Goal: Information Seeking & Learning: Learn about a topic

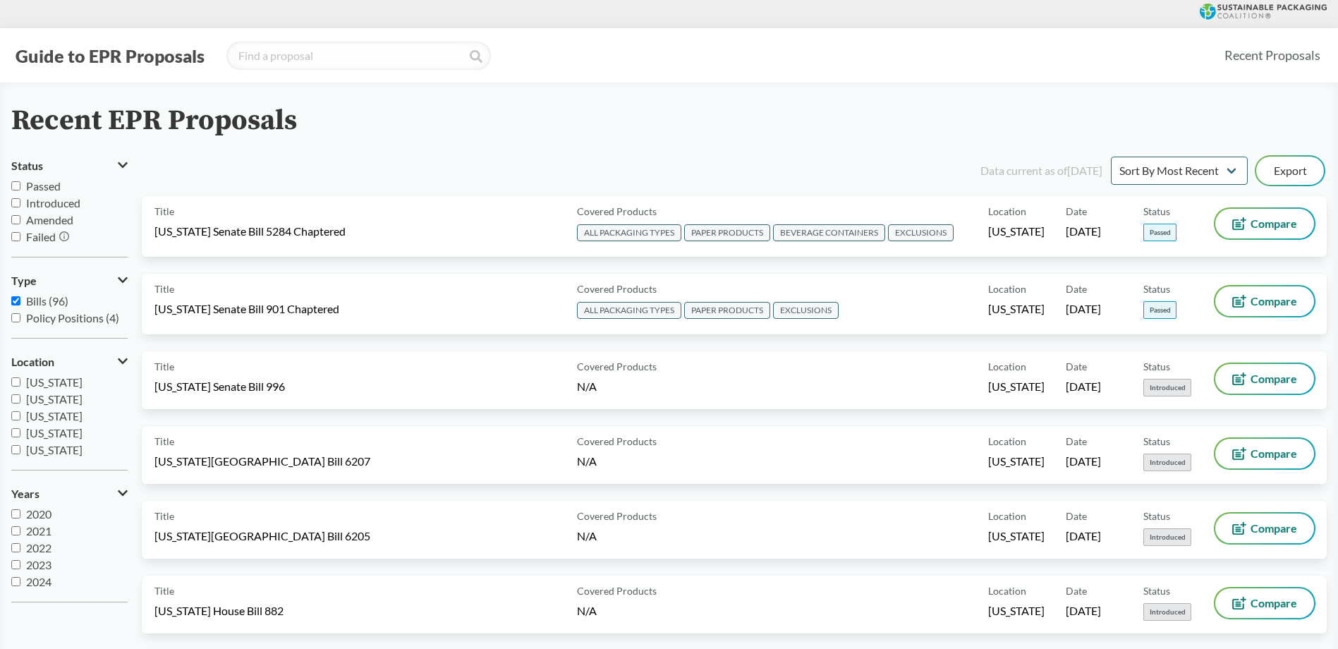
click at [13, 413] on input "[US_STATE]" at bounding box center [15, 415] width 9 height 9
checkbox input "true"
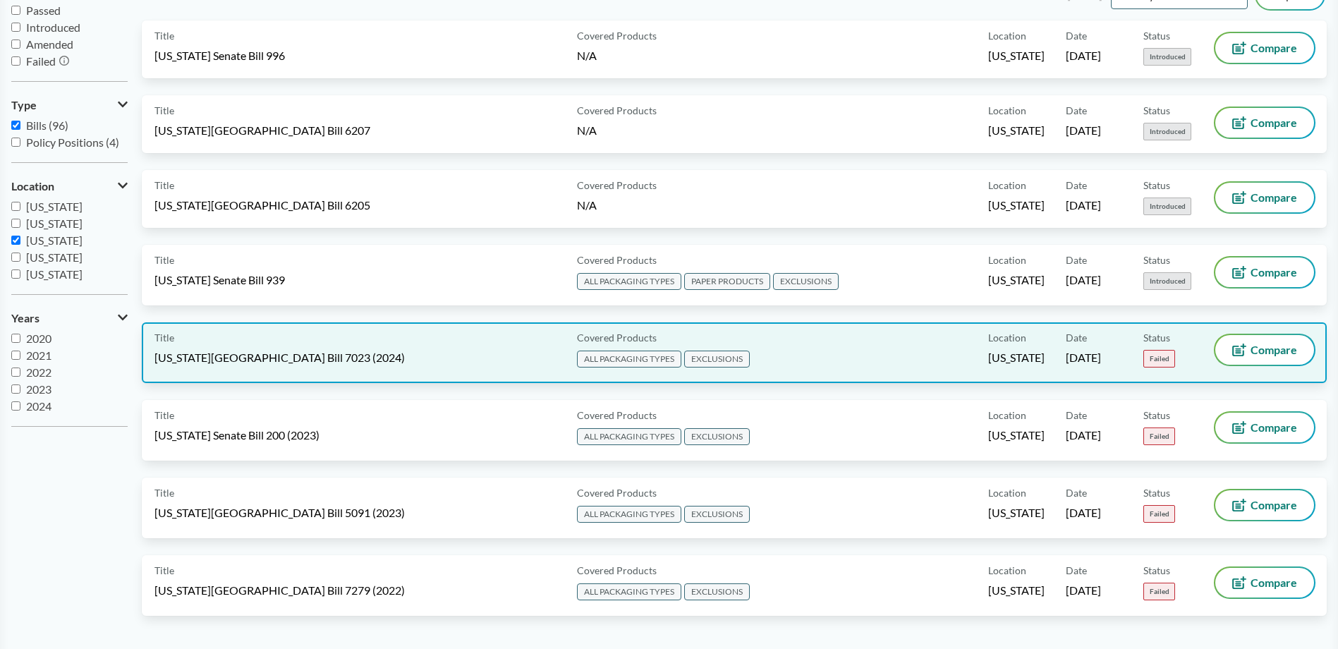
scroll to position [141, 0]
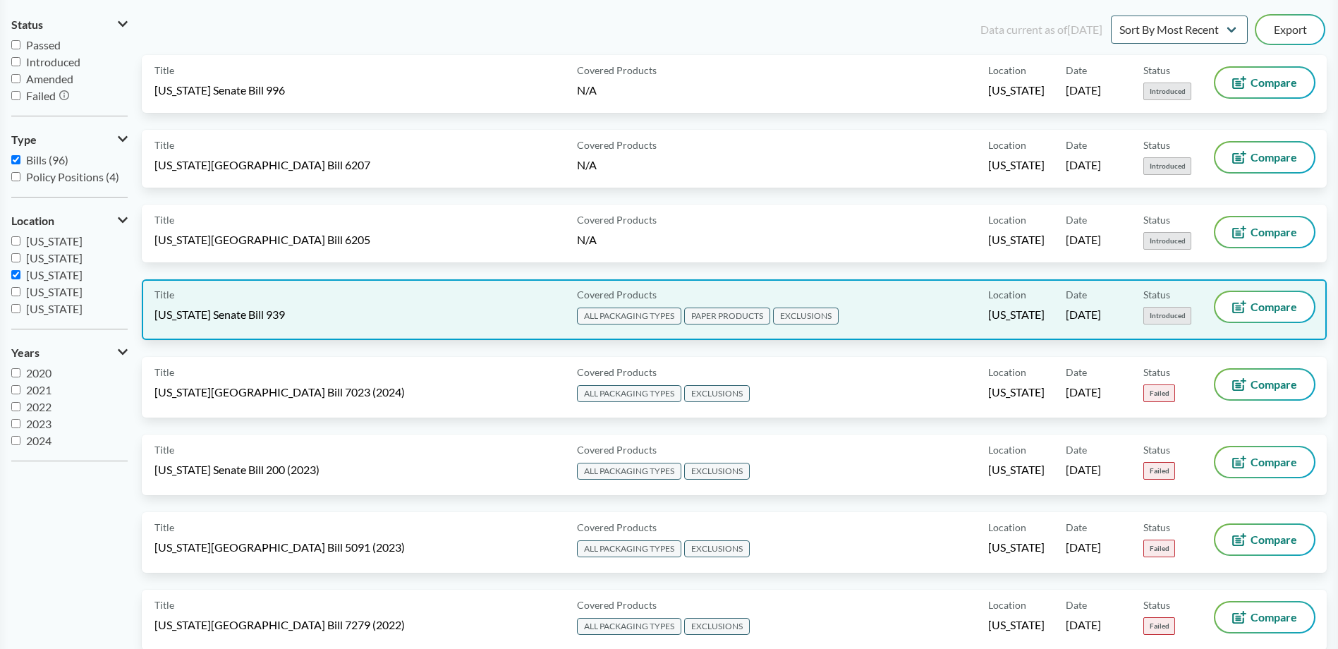
click at [437, 310] on div "Title [US_STATE] Senate Bill 939" at bounding box center [362, 309] width 417 height 35
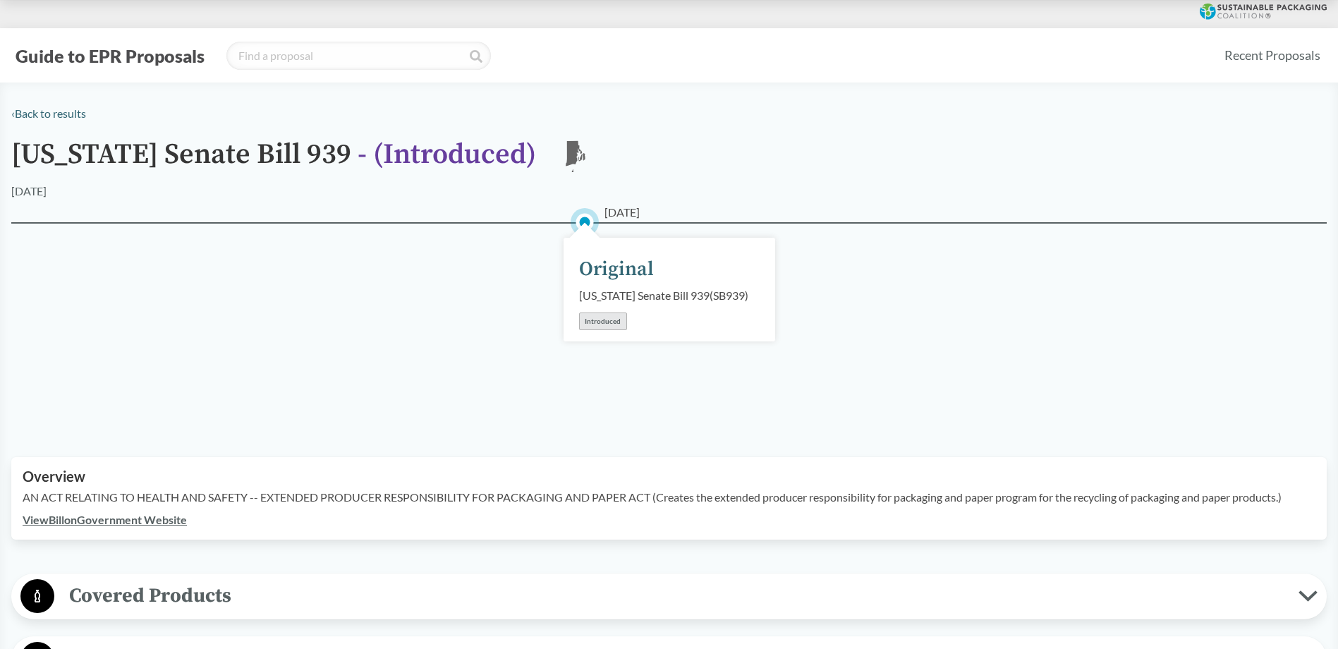
click at [642, 277] on div "Original" at bounding box center [616, 270] width 75 height 30
click at [147, 526] on link "View Bill on Government Website" at bounding box center [105, 519] width 164 height 13
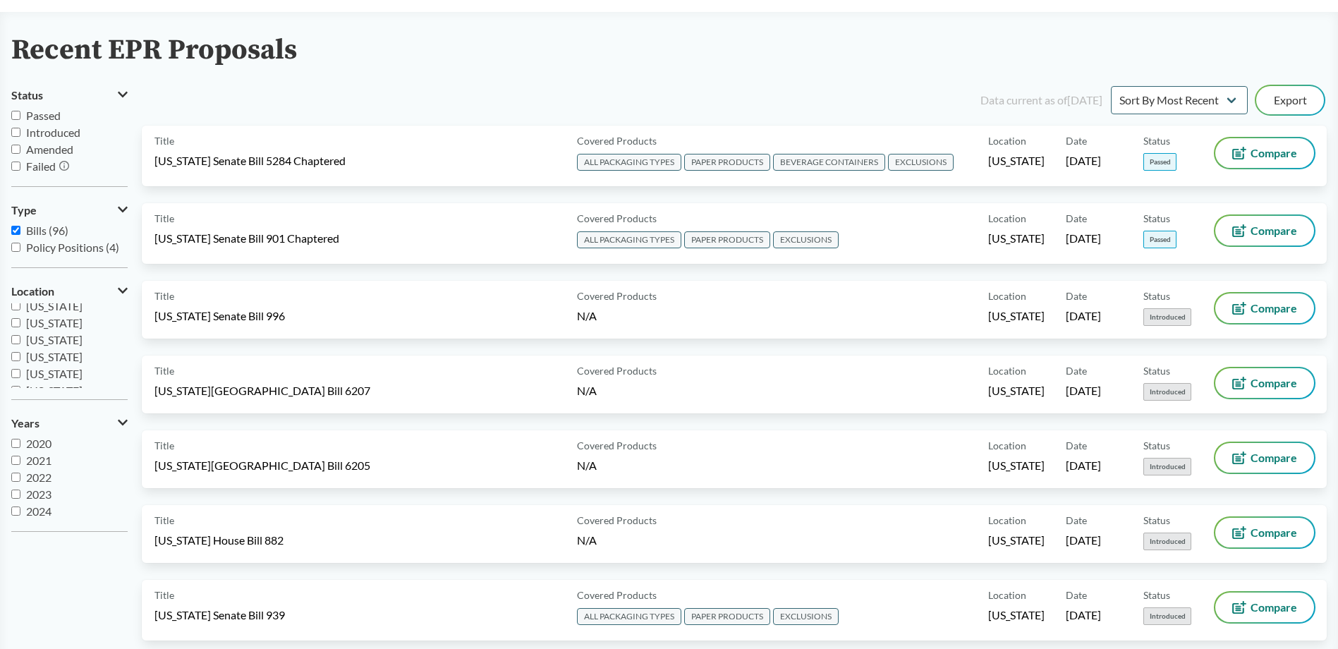
scroll to position [93, 0]
click at [13, 320] on input "[US_STATE]" at bounding box center [15, 319] width 9 height 9
checkbox input "true"
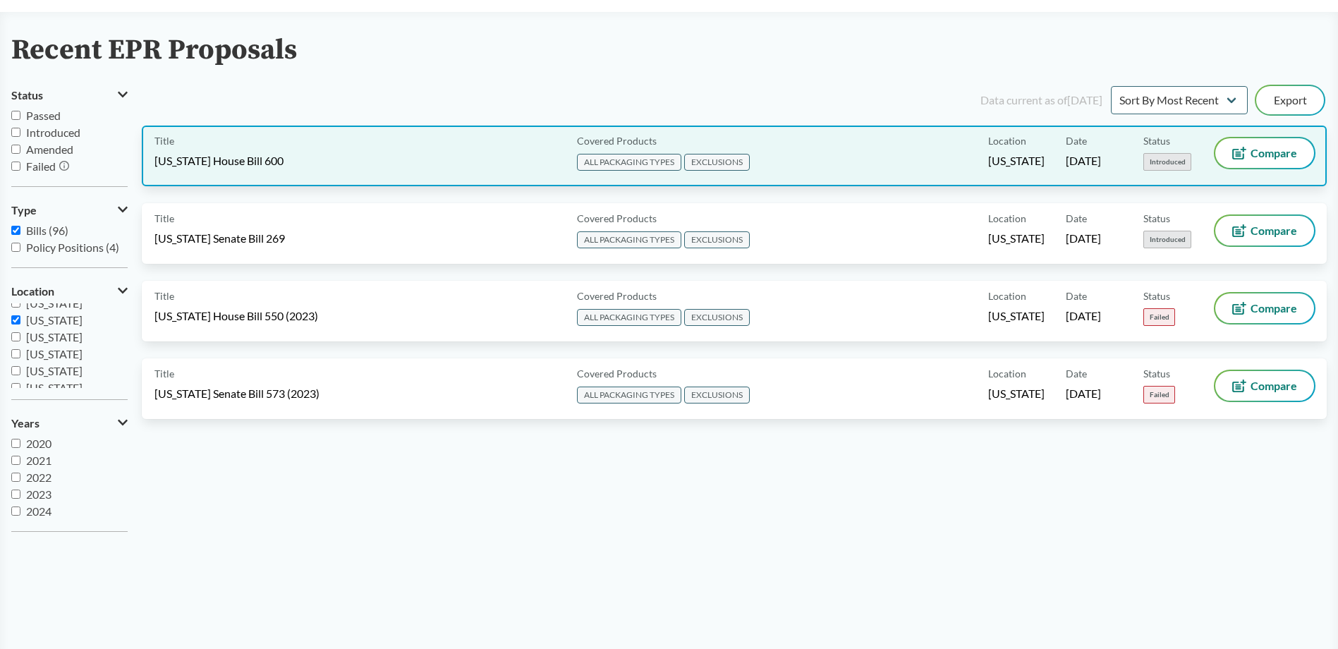
click at [815, 158] on div "Covered Products ALL PACKAGING TYPES EXCLUSIONS" at bounding box center [779, 155] width 417 height 35
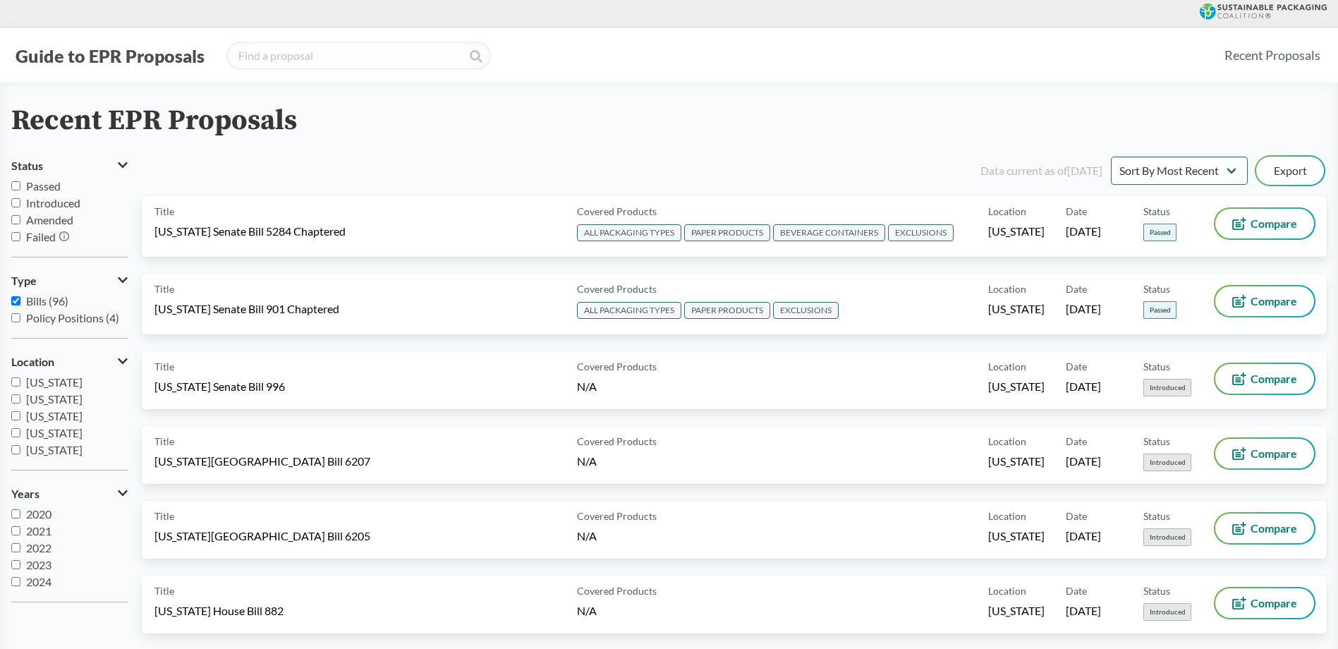
scroll to position [71, 0]
click at [20, 416] on label "[US_STATE]" at bounding box center [69, 413] width 116 height 17
click at [20, 416] on input "[US_STATE]" at bounding box center [15, 412] width 9 height 9
click at [20, 416] on label "[US_STATE]" at bounding box center [69, 413] width 116 height 17
click at [20, 416] on input "[US_STATE]" at bounding box center [15, 412] width 9 height 9
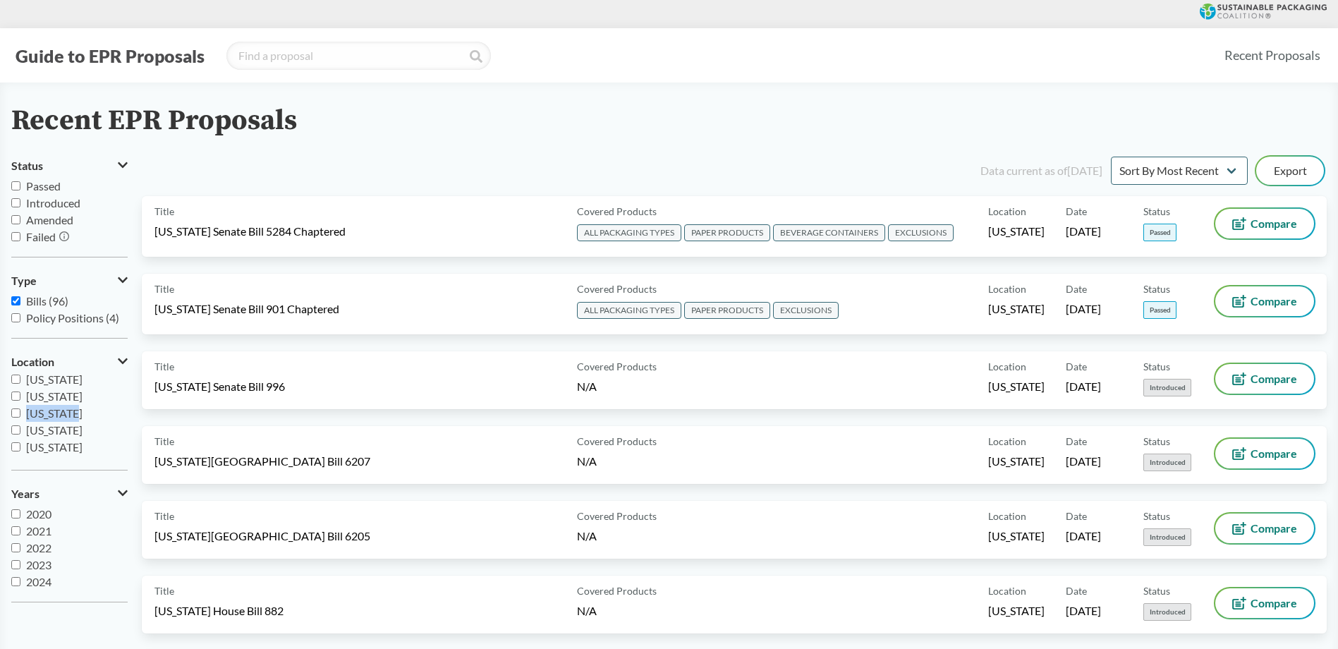
checkbox input "true"
drag, startPoint x: 20, startPoint y: 416, endPoint x: 12, endPoint y: 427, distance: 13.6
click at [12, 427] on input "[US_STATE]" at bounding box center [15, 429] width 9 height 9
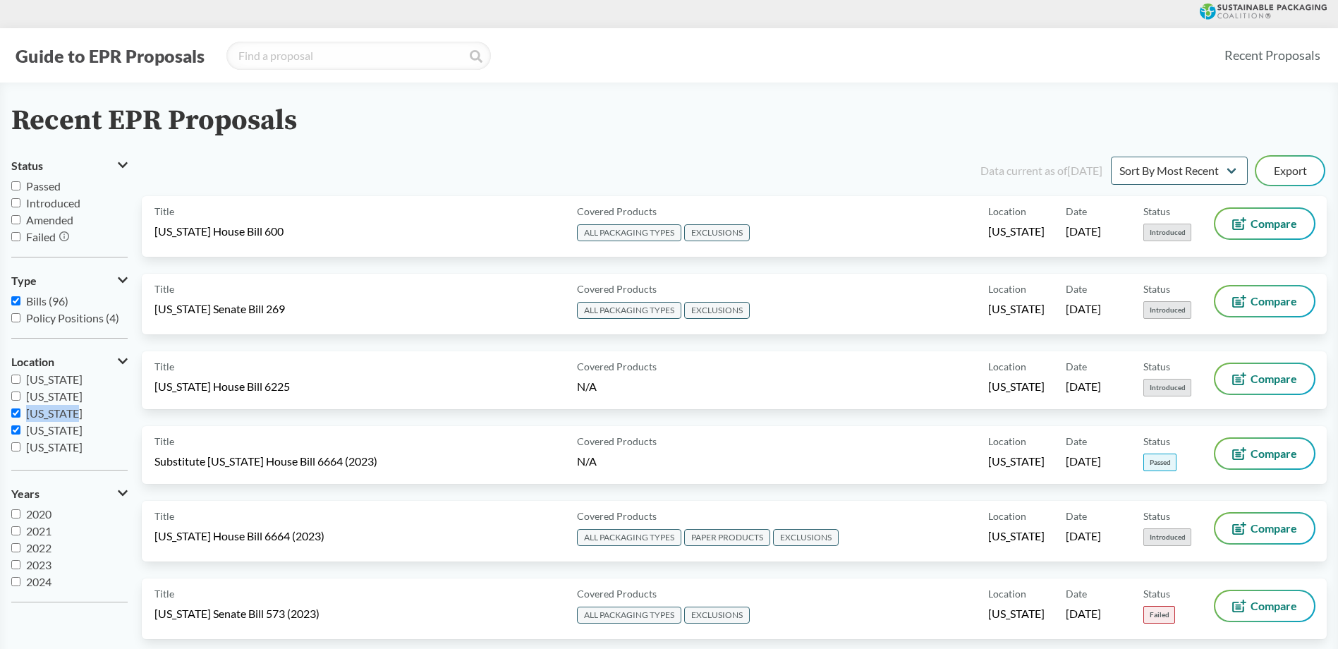
click at [14, 429] on input "[US_STATE]" at bounding box center [15, 429] width 9 height 9
checkbox input "false"
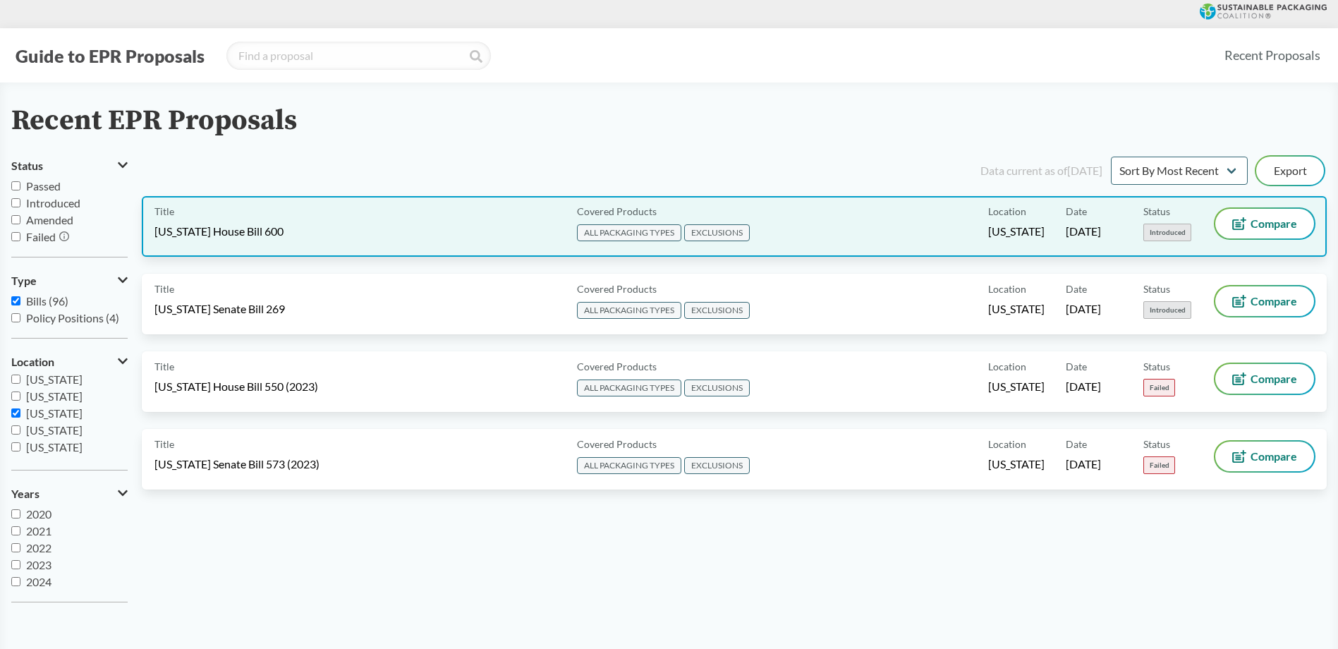
click at [814, 233] on div "Covered Products ALL PACKAGING TYPES EXCLUSIONS" at bounding box center [779, 226] width 417 height 35
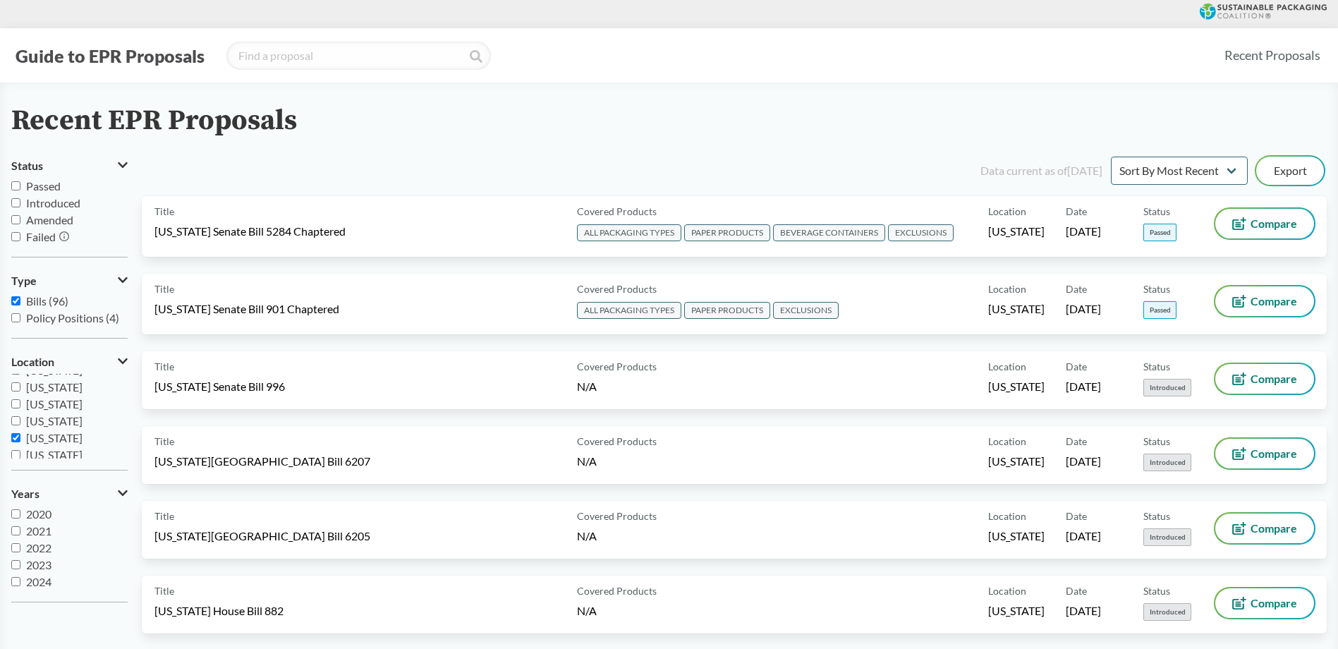
scroll to position [71, 0]
click at [11, 429] on input "[US_STATE]" at bounding box center [15, 429] width 9 height 9
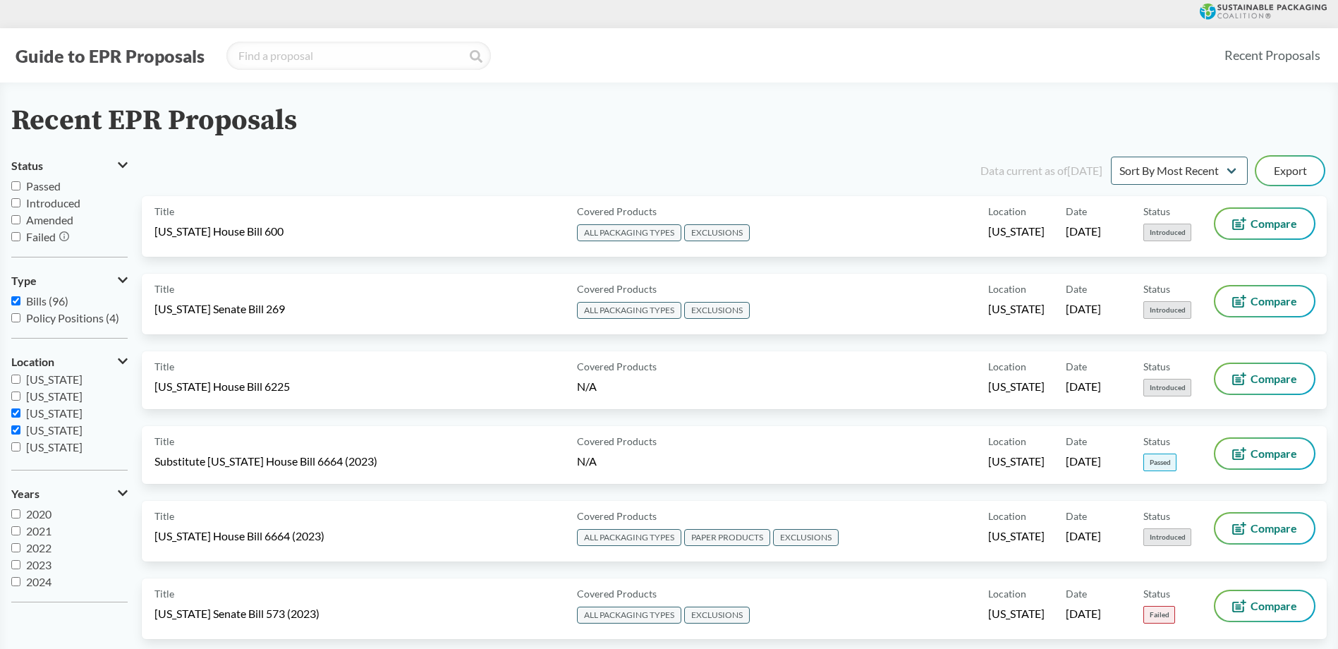
click at [11, 429] on input "[US_STATE]" at bounding box center [15, 429] width 9 height 9
checkbox input "false"
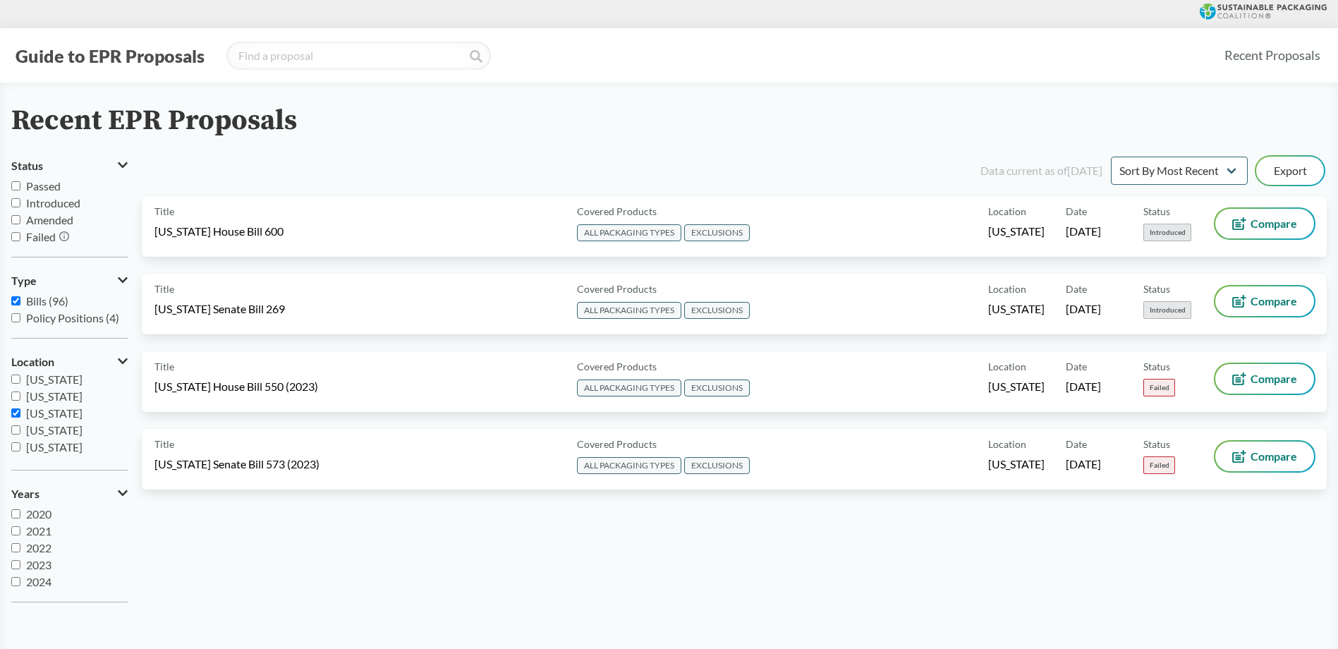
click at [16, 409] on input "[US_STATE]" at bounding box center [15, 412] width 9 height 9
checkbox input "false"
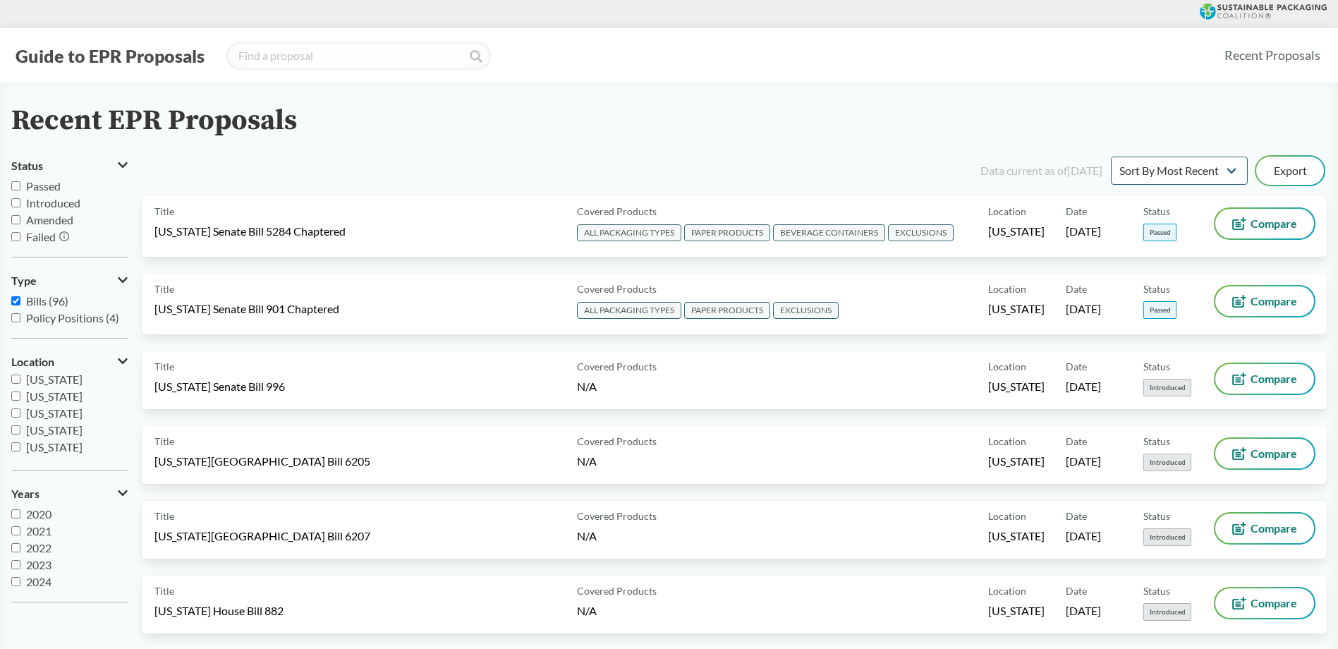
click at [16, 400] on input "[US_STATE]" at bounding box center [15, 396] width 9 height 9
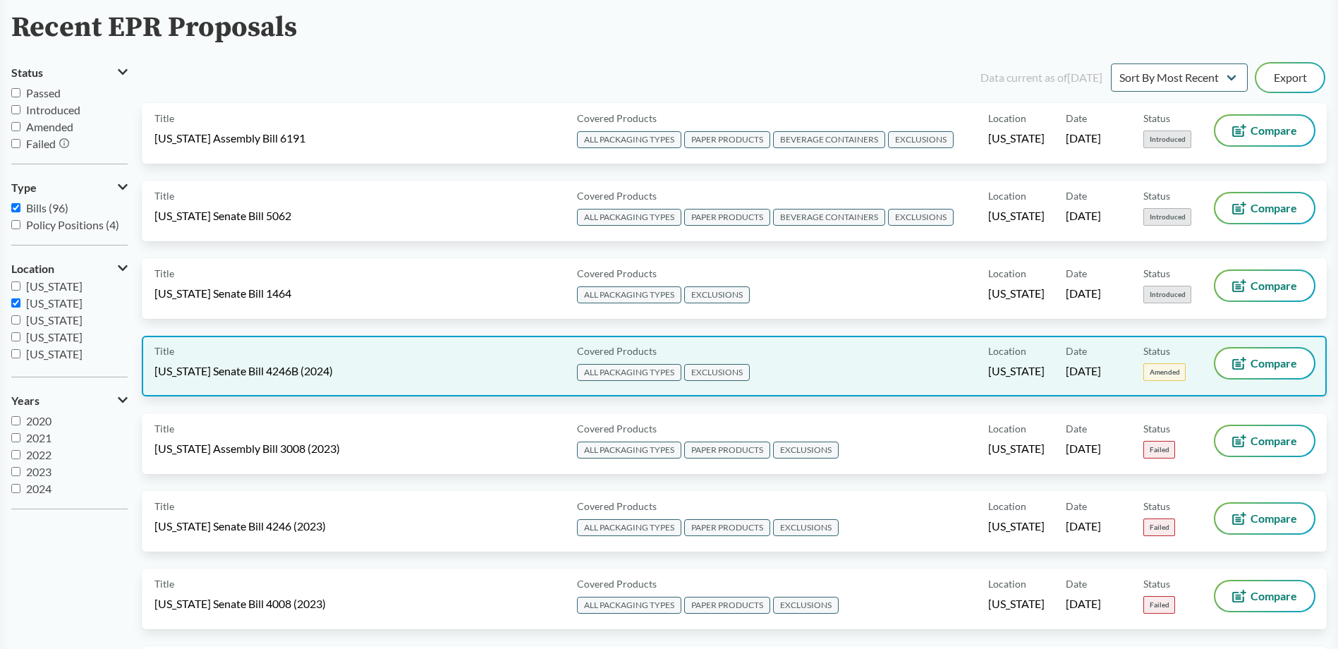
scroll to position [0, 0]
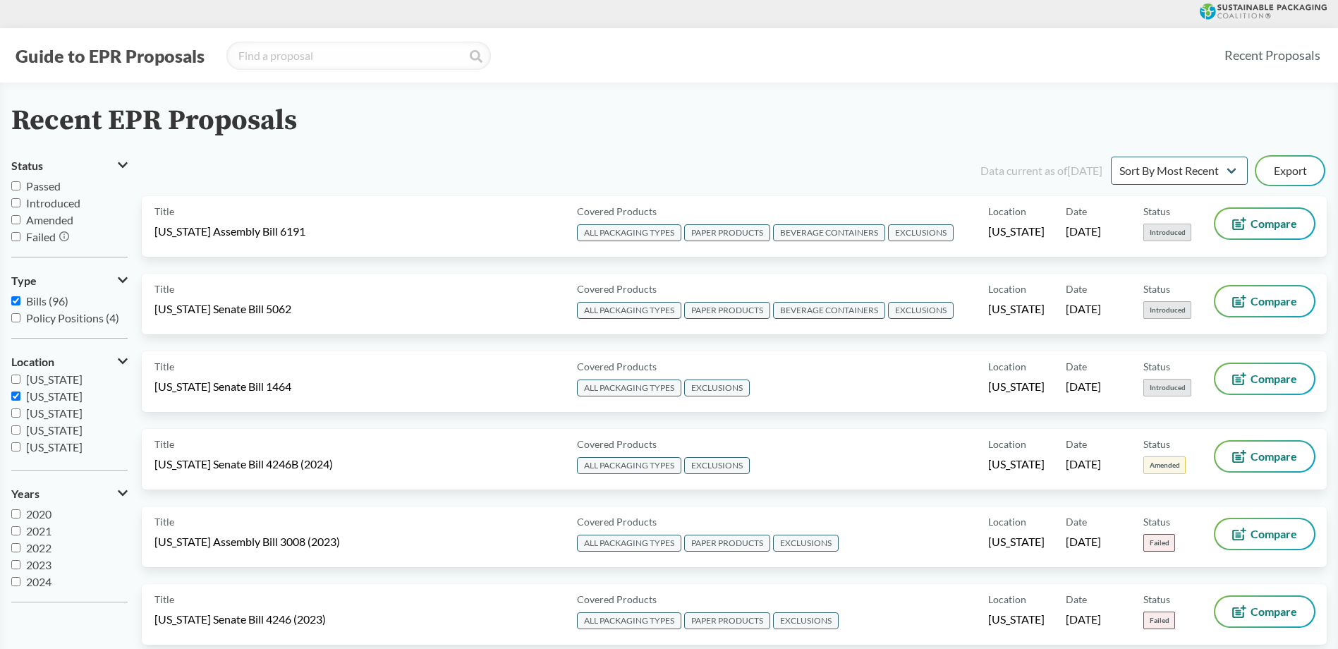
click at [19, 399] on input "[US_STATE]" at bounding box center [15, 396] width 9 height 9
checkbox input "false"
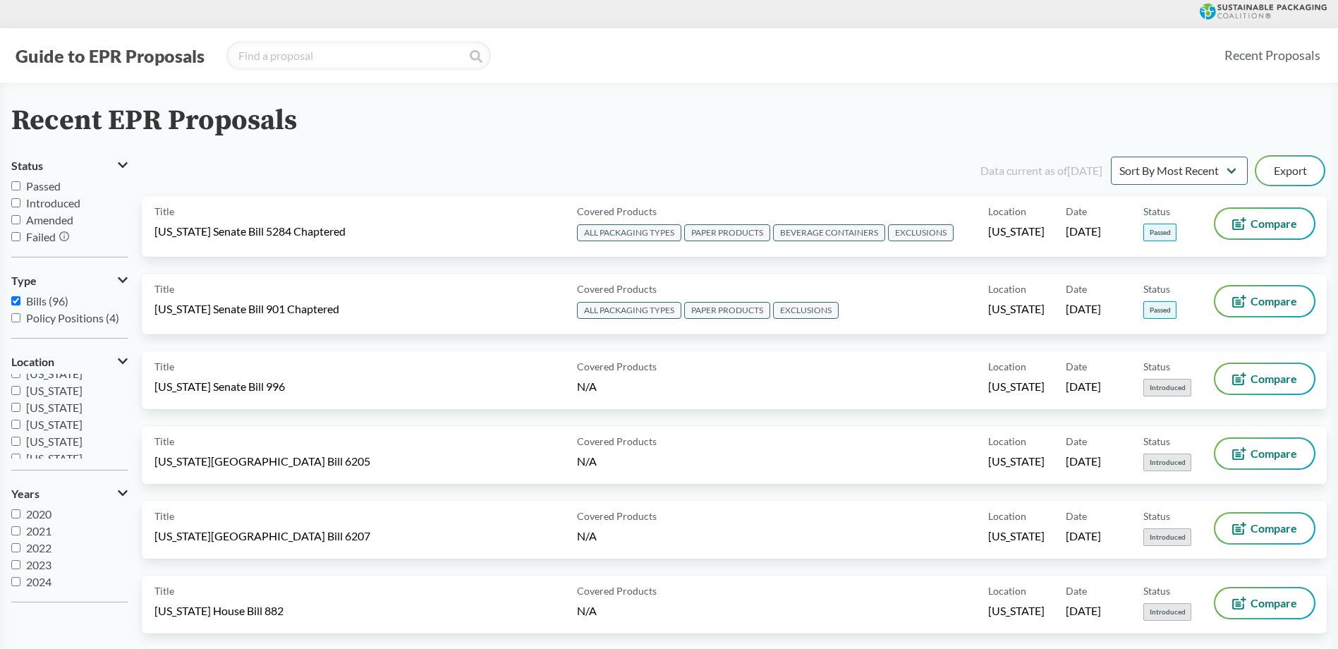
scroll to position [23, 0]
click at [17, 411] on input "[US_STATE]" at bounding box center [15, 410] width 9 height 9
checkbox input "true"
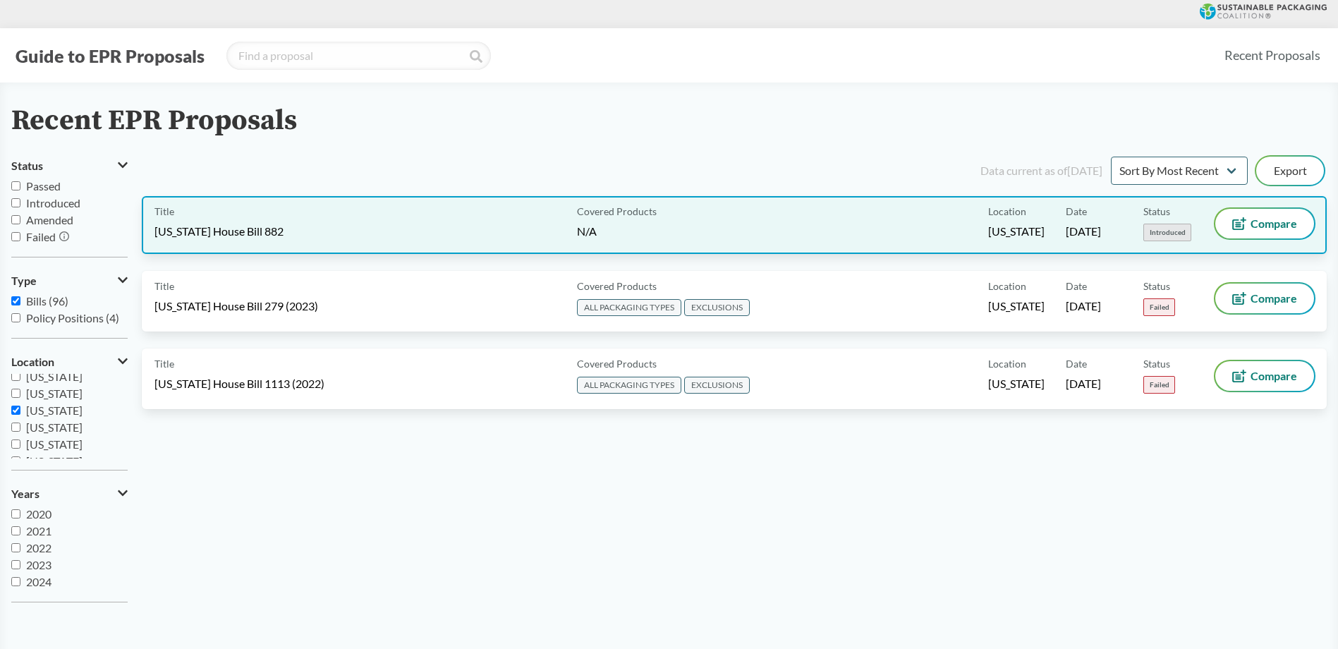
click at [475, 239] on div "Title [US_STATE] House Bill 882" at bounding box center [362, 225] width 417 height 32
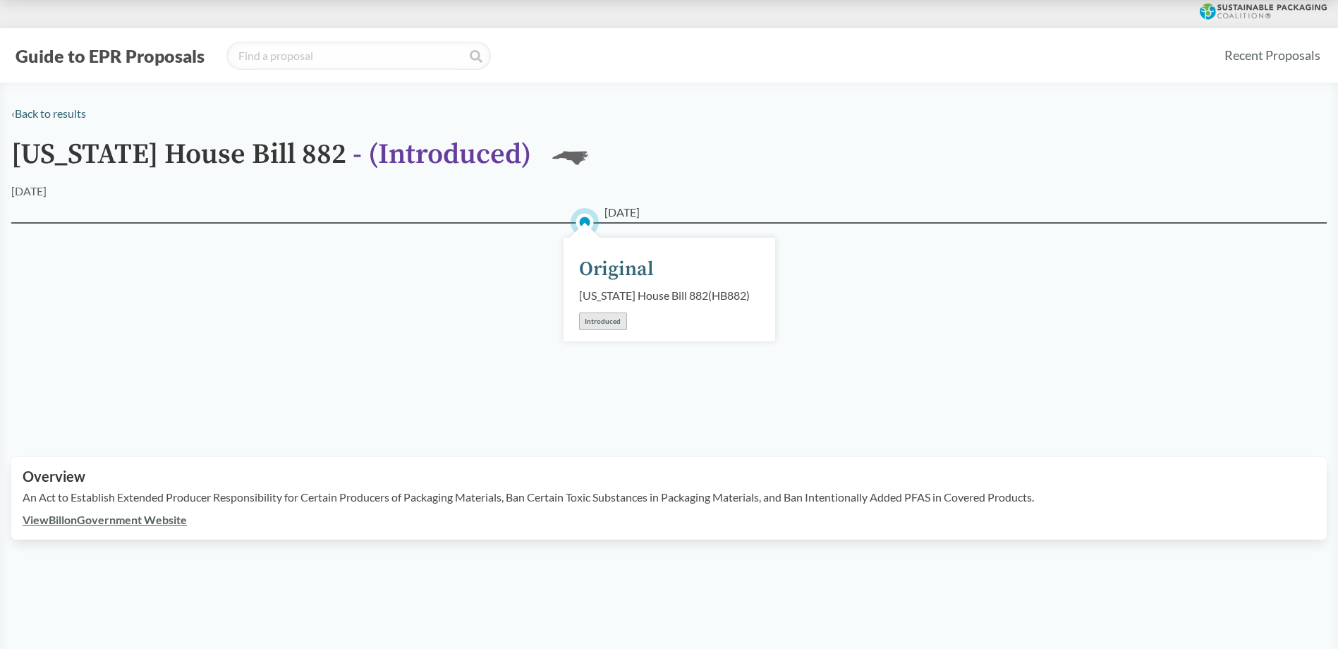
click at [172, 526] on link "View Bill on Government Website" at bounding box center [105, 519] width 164 height 13
